Goal: Task Accomplishment & Management: Manage account settings

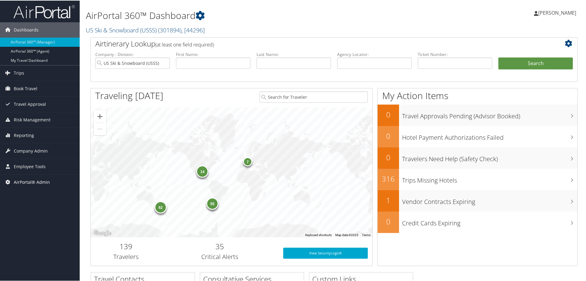
click at [45, 182] on span "AirPortal® Admin" at bounding box center [32, 181] width 36 height 15
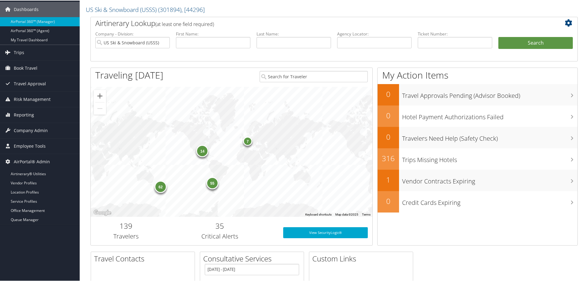
scroll to position [61, 0]
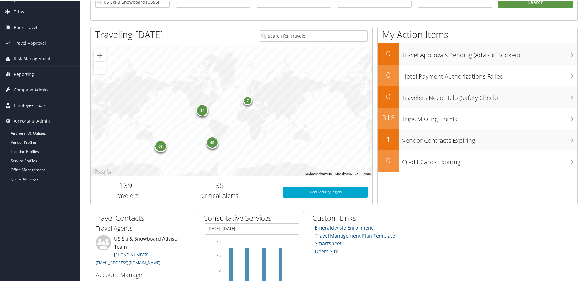
click at [37, 103] on span "Employee Tools" at bounding box center [30, 104] width 32 height 15
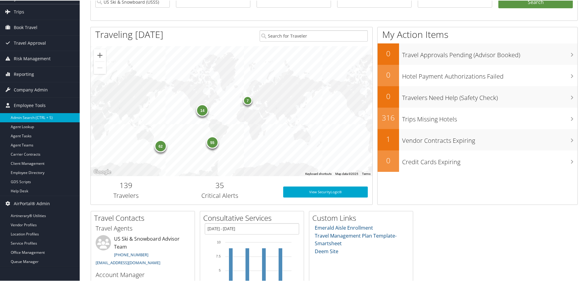
click at [35, 115] on link "Admin Search (CTRL + S)" at bounding box center [40, 117] width 80 height 9
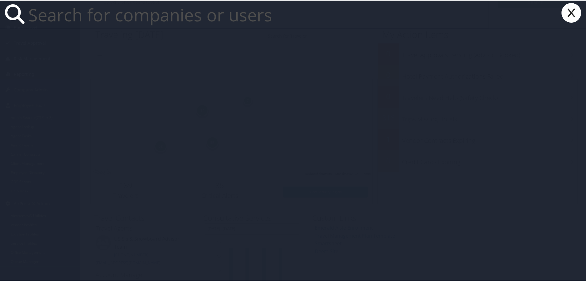
click at [110, 17] on input "text" at bounding box center [257, 14] width 462 height 28
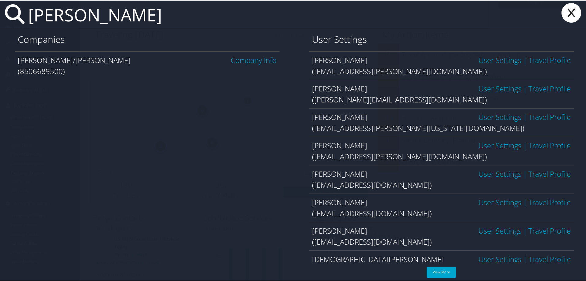
type input "[PERSON_NAME]"
drag, startPoint x: 500, startPoint y: 230, endPoint x: 468, endPoint y: 234, distance: 31.5
click at [499, 230] on link "User Settings" at bounding box center [499, 230] width 43 height 10
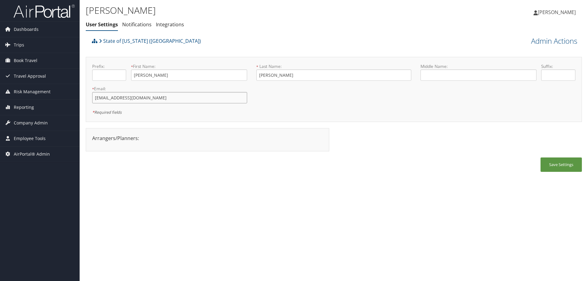
drag, startPoint x: 136, startPoint y: 99, endPoint x: 93, endPoint y: 100, distance: 42.9
click at [93, 100] on input "cmans1@lsuhsc.edu" at bounding box center [169, 97] width 155 height 11
click at [276, 178] on div "Save Settings" at bounding box center [334, 168] width 496 height 21
click at [40, 123] on span "Company Admin" at bounding box center [31, 122] width 34 height 15
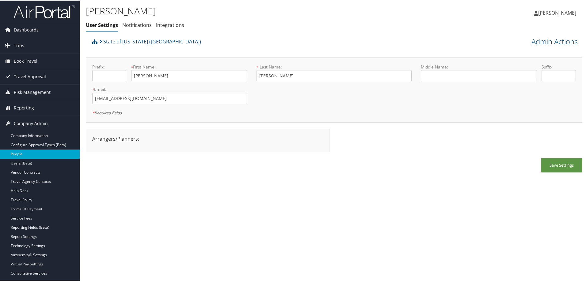
click at [18, 154] on link "People" at bounding box center [40, 153] width 80 height 9
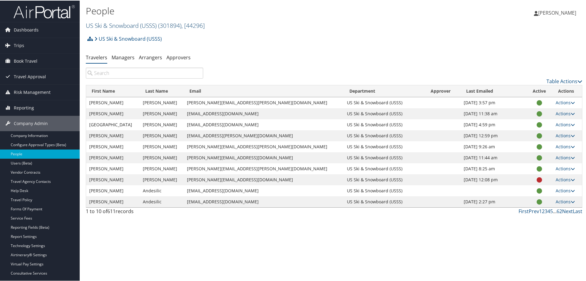
click at [124, 25] on link "US Ski & Snowboard (USSS) ( 301894 ) , [ 44296 ]" at bounding box center [145, 25] width 119 height 8
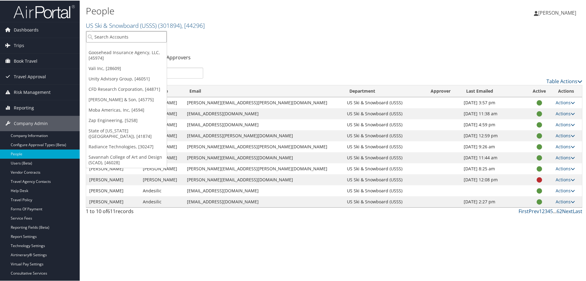
click at [118, 36] on input "search" at bounding box center [126, 36] width 81 height 11
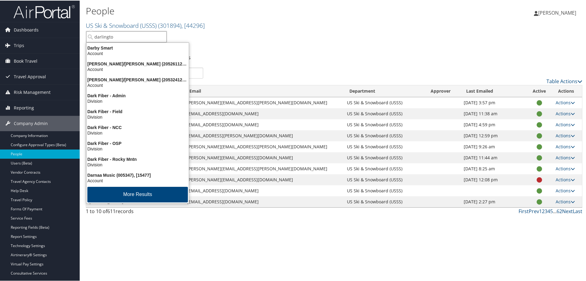
type input "darlington"
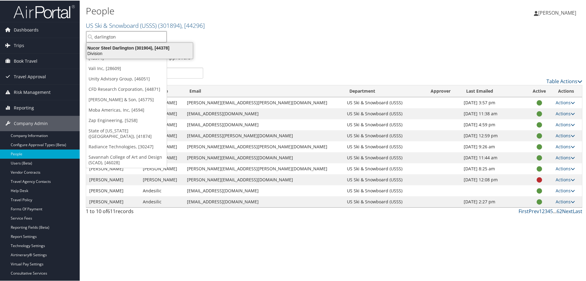
click at [128, 47] on div "Nucor Steel Darlington (301904), [44378]" at bounding box center [140, 48] width 114 height 6
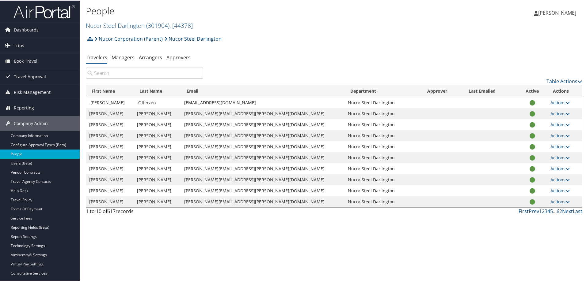
click at [126, 75] on input "search" at bounding box center [144, 72] width 117 height 11
click at [113, 74] on input "search" at bounding box center [144, 72] width 117 height 11
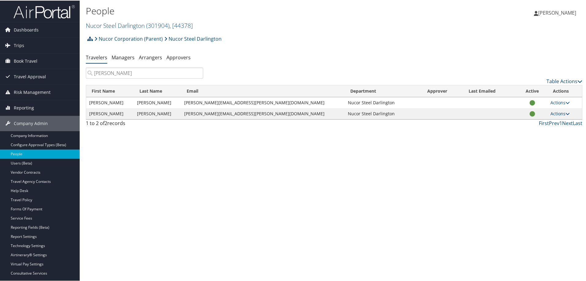
type input "lawhon"
click at [551, 112] on link "Actions" at bounding box center [559, 113] width 19 height 6
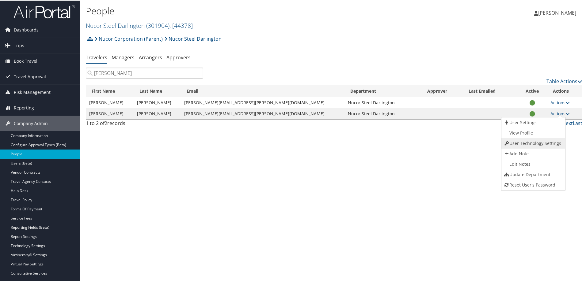
click at [529, 141] on link "User Technology Settings" at bounding box center [532, 143] width 62 height 10
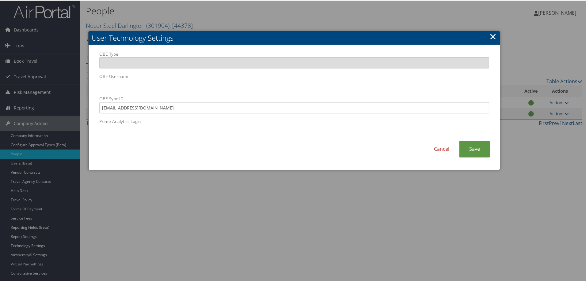
click at [147, 149] on div "Cancel Save" at bounding box center [294, 151] width 399 height 23
click at [441, 148] on link "Cancel" at bounding box center [441, 148] width 35 height 17
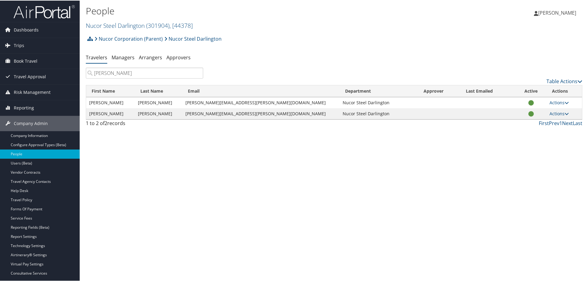
click at [562, 13] on span "[PERSON_NAME]" at bounding box center [557, 12] width 38 height 7
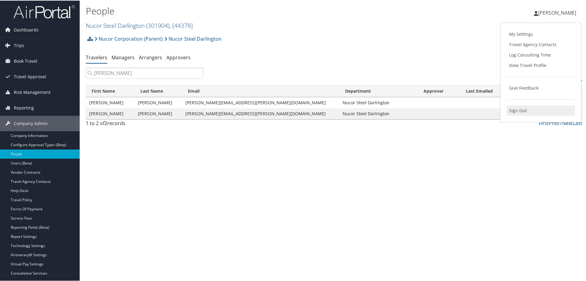
click at [514, 109] on link "Sign Out" at bounding box center [540, 110] width 68 height 10
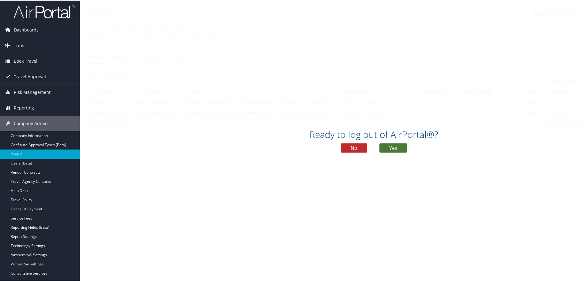
click at [397, 145] on button "Yes" at bounding box center [393, 147] width 28 height 9
